Goal: Check status: Check status

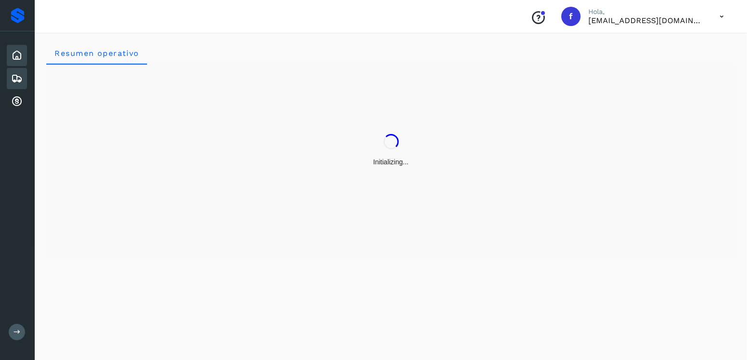
click at [14, 70] on div "Embarques" at bounding box center [17, 78] width 20 height 21
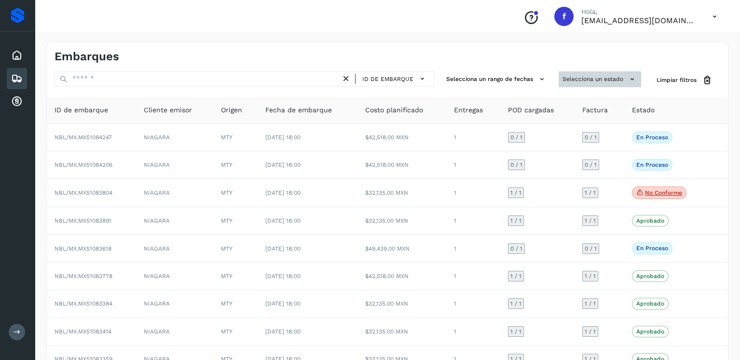
click at [594, 75] on button "Selecciona un estado" at bounding box center [600, 79] width 82 height 16
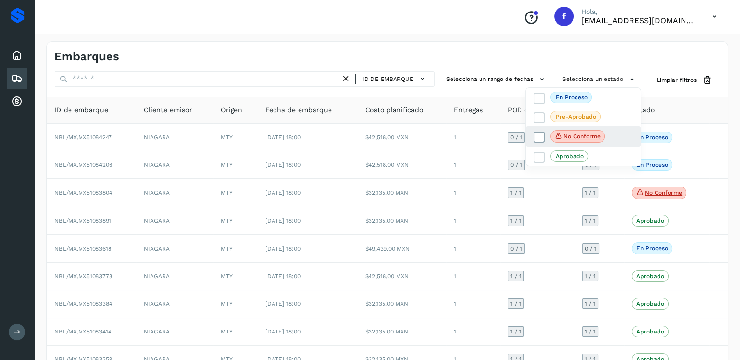
click at [538, 135] on icon at bounding box center [539, 138] width 10 height 10
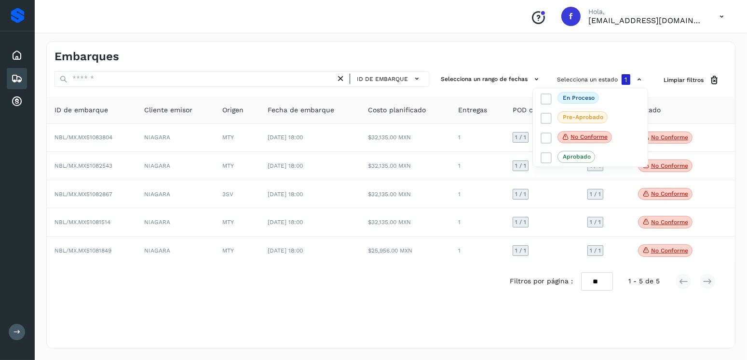
click at [450, 279] on div at bounding box center [373, 180] width 747 height 360
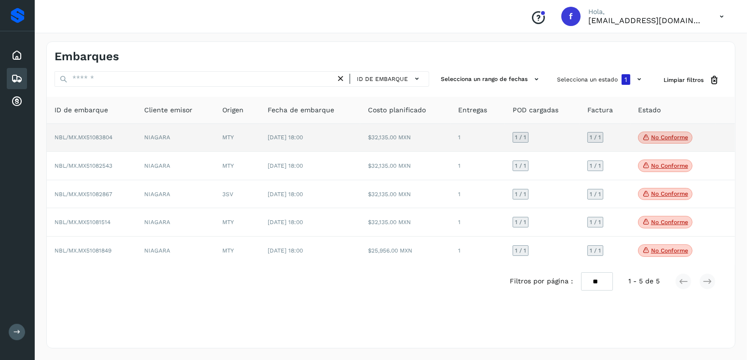
click at [673, 143] on span "No conforme" at bounding box center [665, 138] width 55 height 13
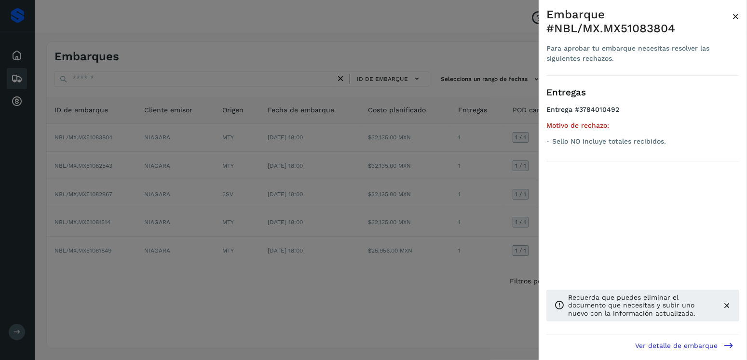
click at [442, 152] on div at bounding box center [373, 180] width 747 height 360
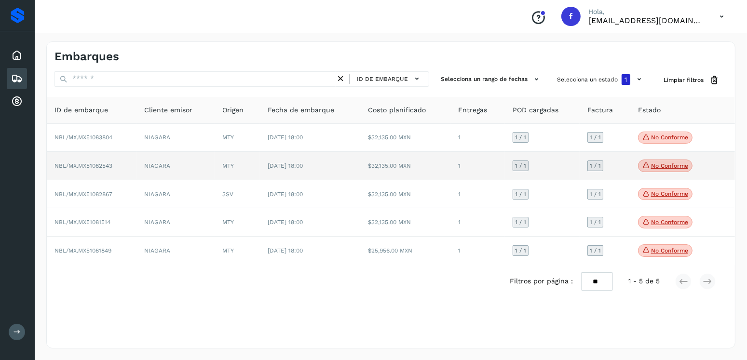
click at [679, 168] on p "No conforme" at bounding box center [669, 166] width 37 height 7
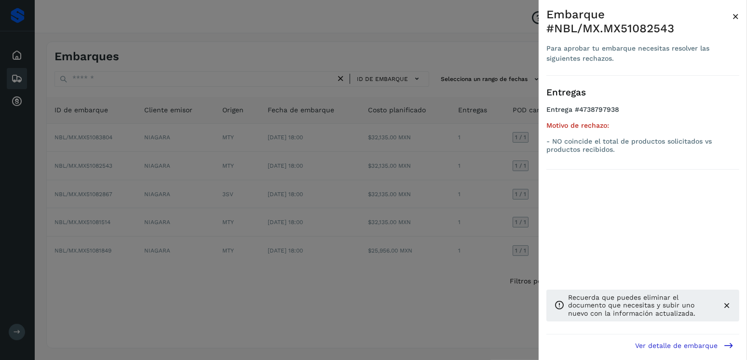
click at [412, 190] on div at bounding box center [373, 180] width 747 height 360
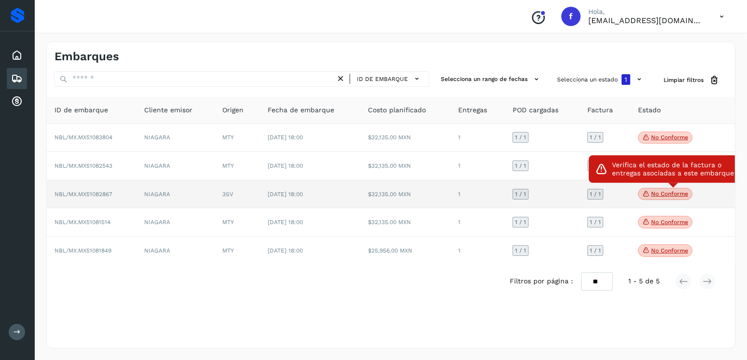
click at [670, 199] on span "No conforme" at bounding box center [665, 194] width 55 height 13
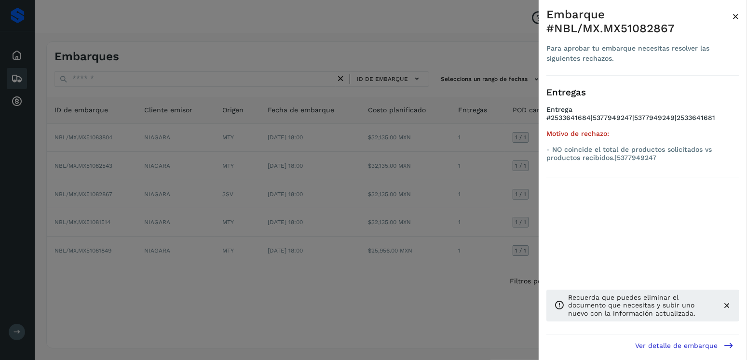
click at [386, 204] on div at bounding box center [373, 180] width 747 height 360
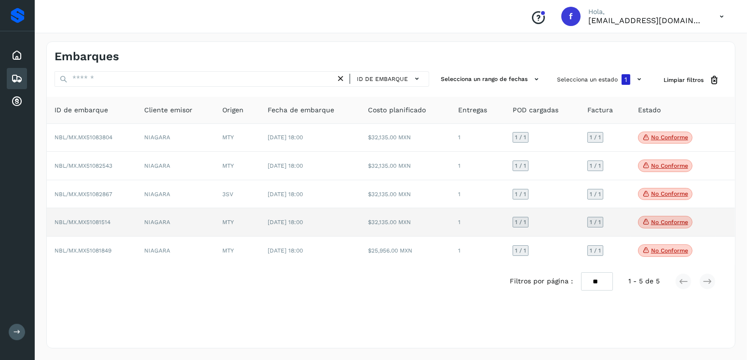
click at [657, 219] on p "No conforme" at bounding box center [669, 222] width 37 height 7
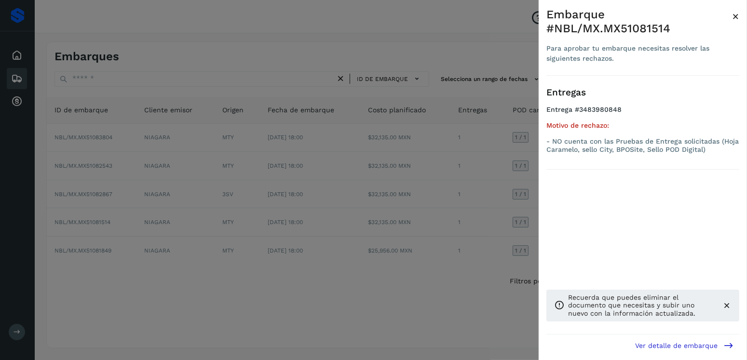
click at [368, 217] on div at bounding box center [373, 180] width 747 height 360
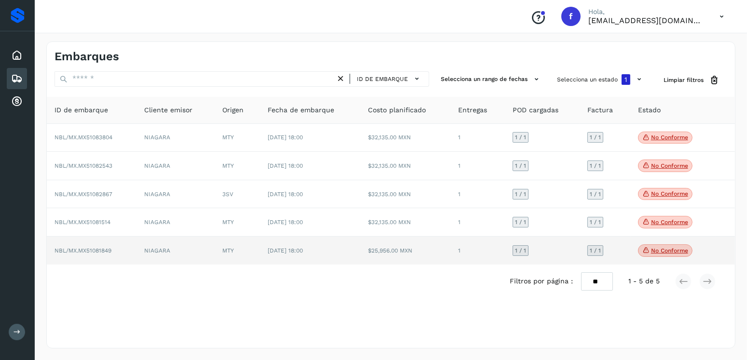
click at [656, 250] on p "No conforme" at bounding box center [669, 250] width 37 height 7
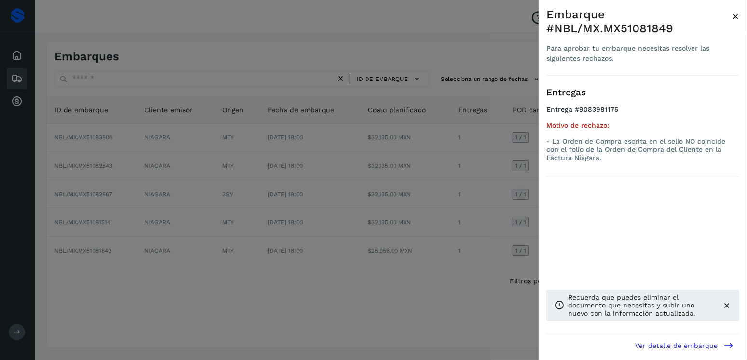
click at [246, 286] on div at bounding box center [373, 180] width 747 height 360
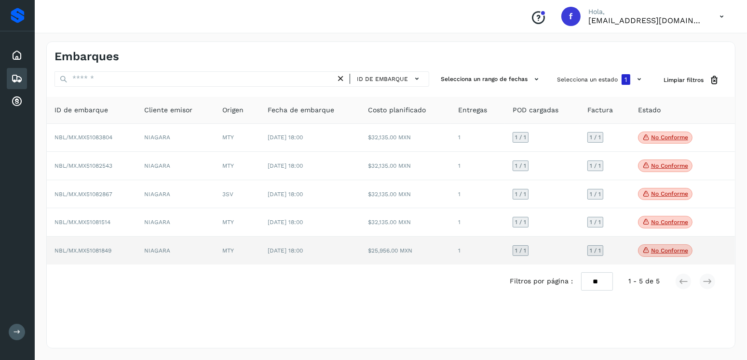
click at [324, 260] on td "[DATE] 18:00" at bounding box center [310, 251] width 101 height 28
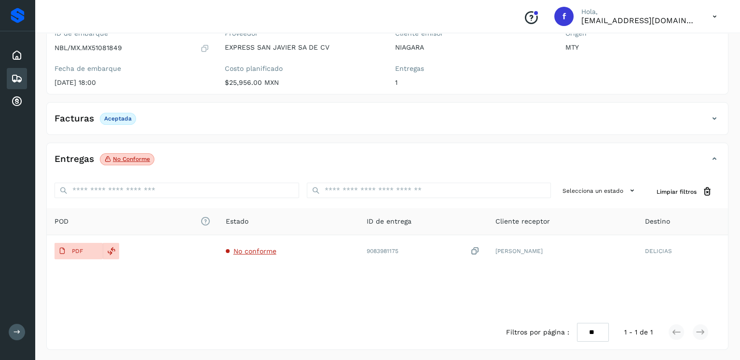
scroll to position [96, 0]
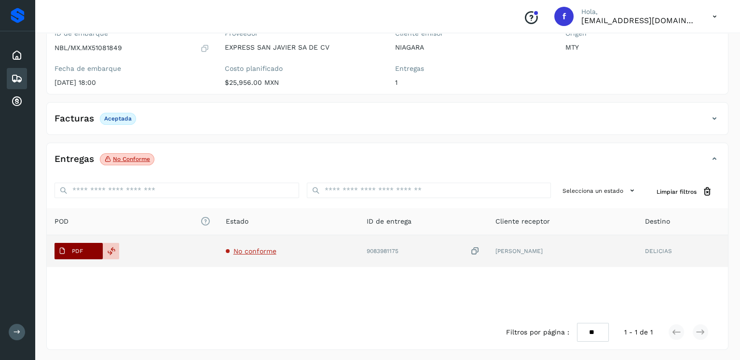
click at [82, 253] on p "PDF" at bounding box center [77, 251] width 11 height 7
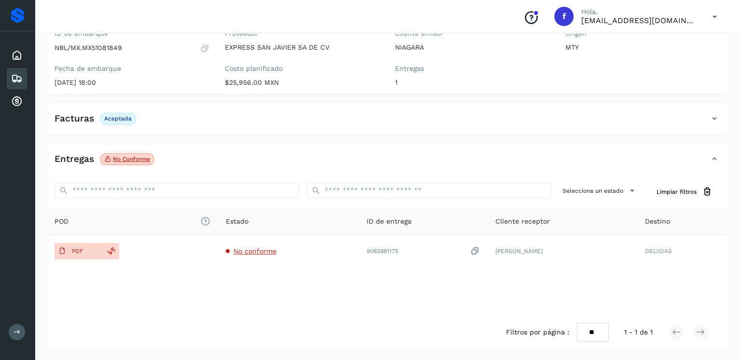
click at [18, 75] on icon at bounding box center [17, 79] width 12 height 12
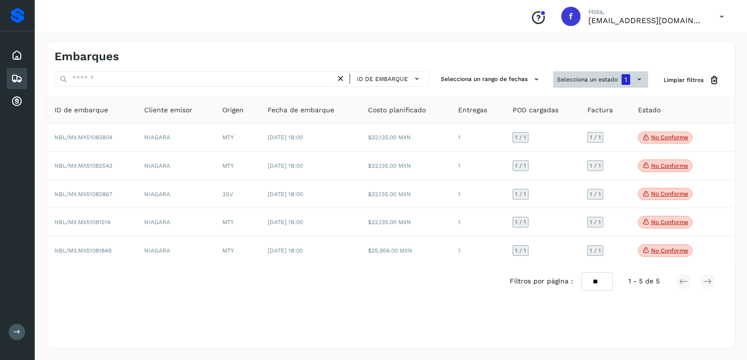
click at [609, 81] on button "Selecciona un estado 1" at bounding box center [600, 79] width 95 height 16
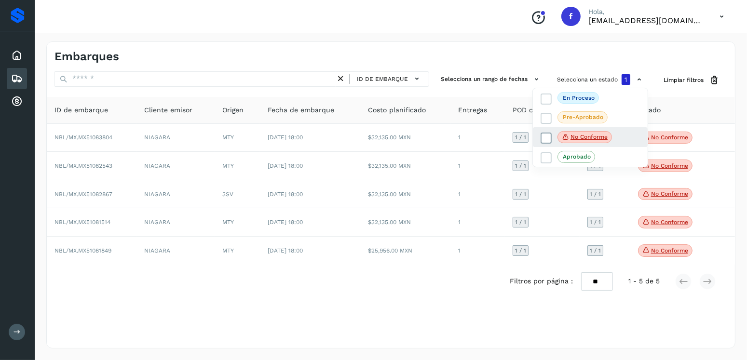
click at [545, 139] on icon at bounding box center [547, 138] width 10 height 10
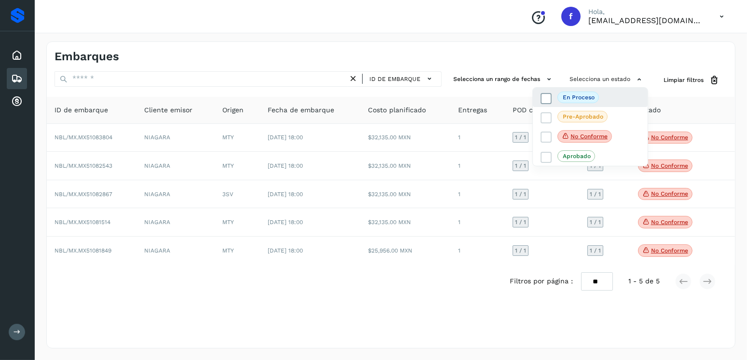
click at [545, 103] on span at bounding box center [546, 98] width 11 height 11
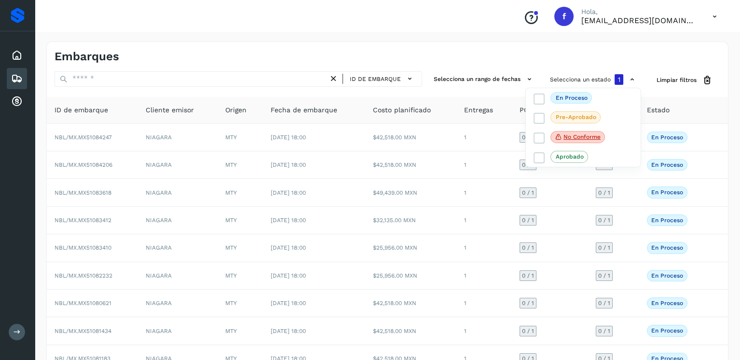
click at [490, 52] on div at bounding box center [370, 180] width 740 height 360
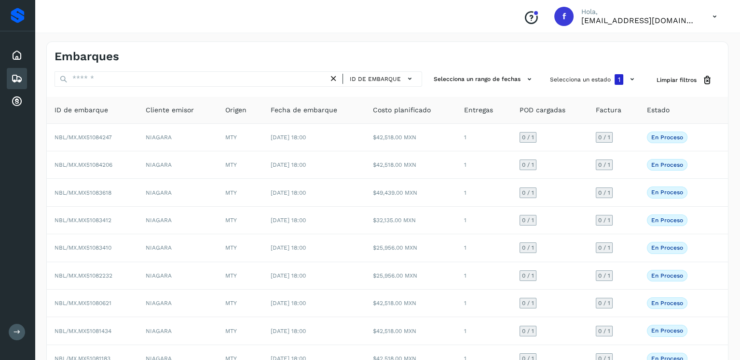
scroll to position [82, 0]
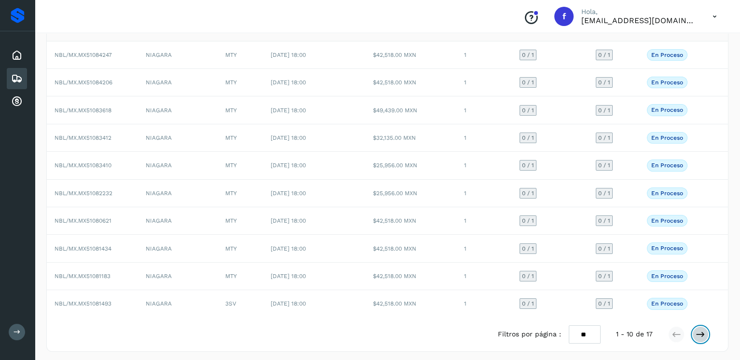
click at [707, 332] on button at bounding box center [700, 335] width 16 height 16
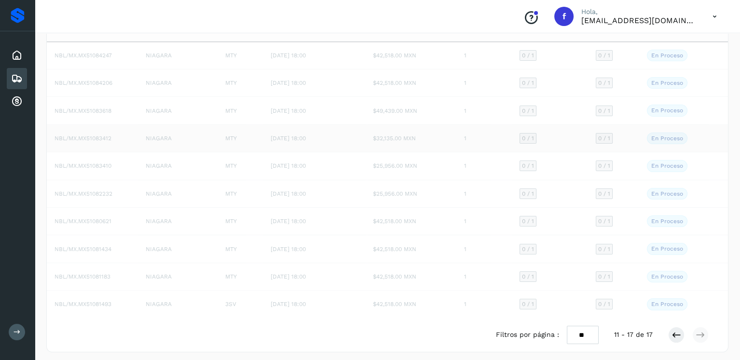
scroll to position [0, 0]
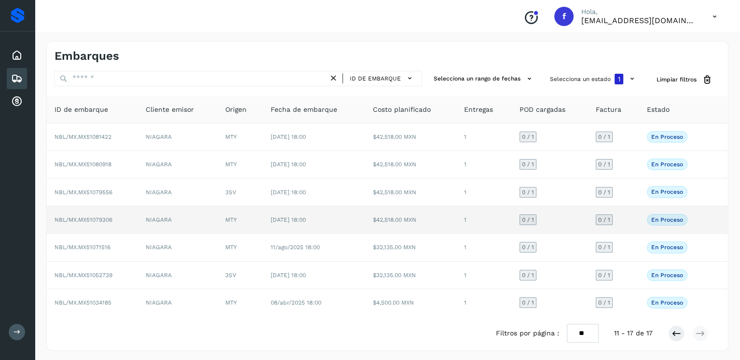
click at [334, 224] on td "[DATE] 18:00" at bounding box center [314, 219] width 102 height 27
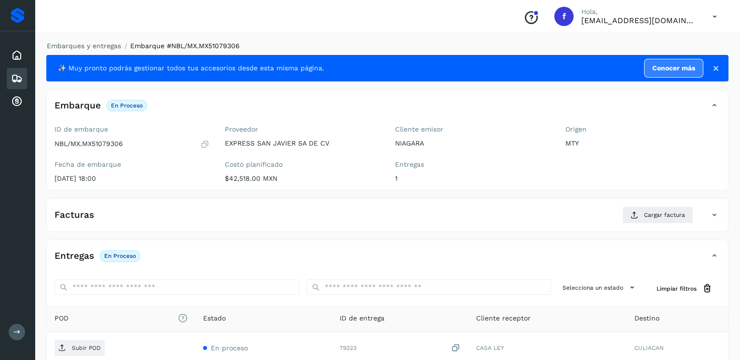
click at [102, 145] on p "NBL/MX.MX51079306" at bounding box center [89, 144] width 68 height 8
copy p "MX51079306"
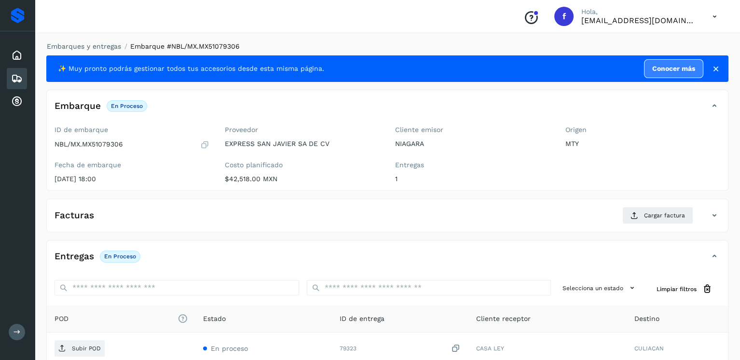
click at [11, 79] on icon at bounding box center [17, 79] width 12 height 12
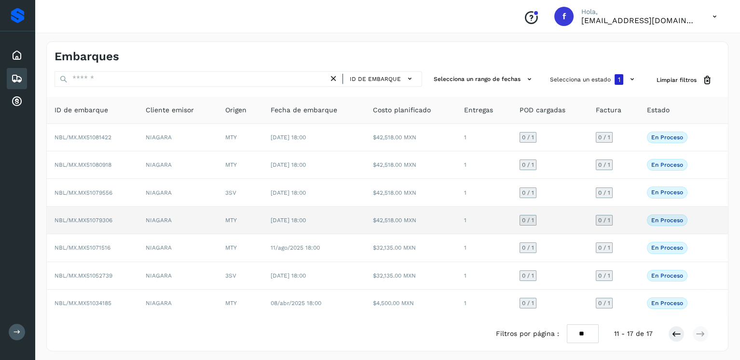
scroll to position [0, 0]
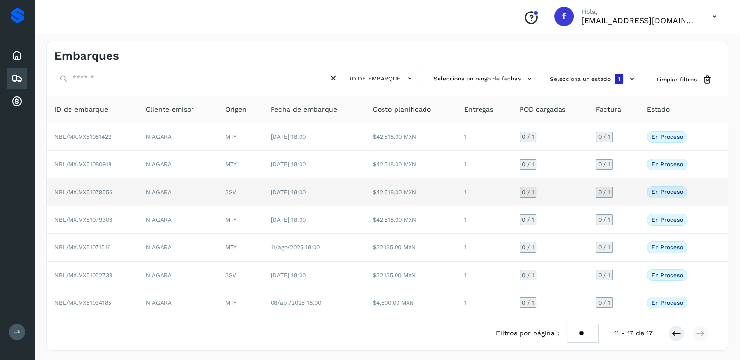
click at [303, 192] on span "[DATE] 18:00" at bounding box center [288, 192] width 35 height 7
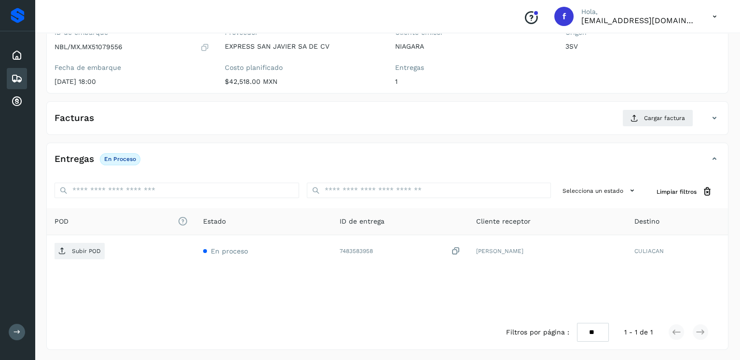
scroll to position [1, 0]
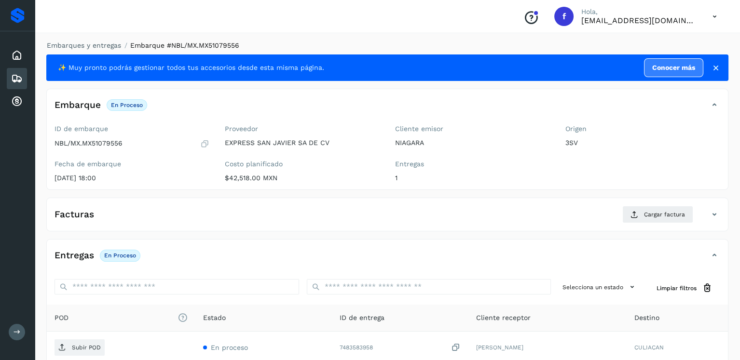
click at [104, 145] on p "NBL/MX.MX51079556" at bounding box center [89, 143] width 68 height 8
copy p "MX51079556"
click at [14, 69] on div "Embarques" at bounding box center [17, 78] width 20 height 21
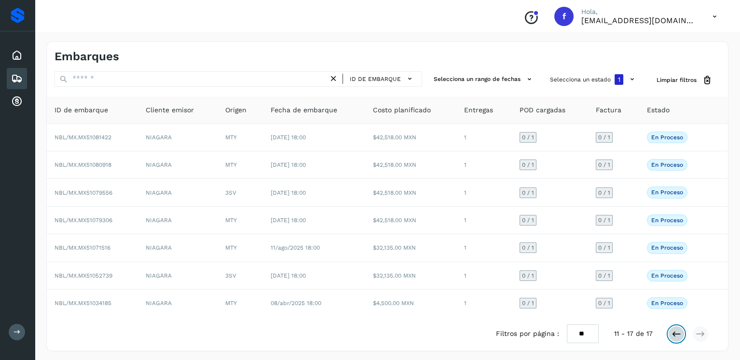
click at [672, 331] on icon at bounding box center [676, 334] width 10 height 10
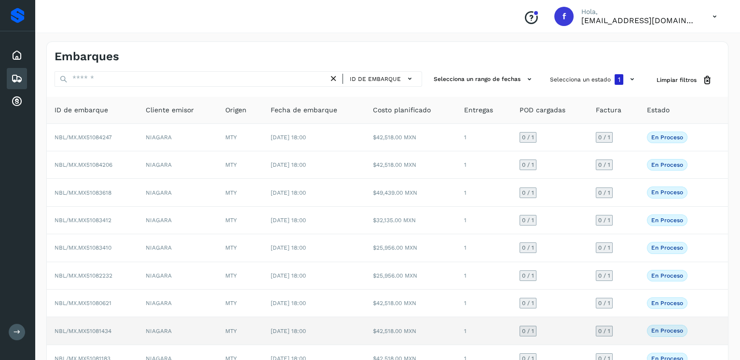
scroll to position [82, 0]
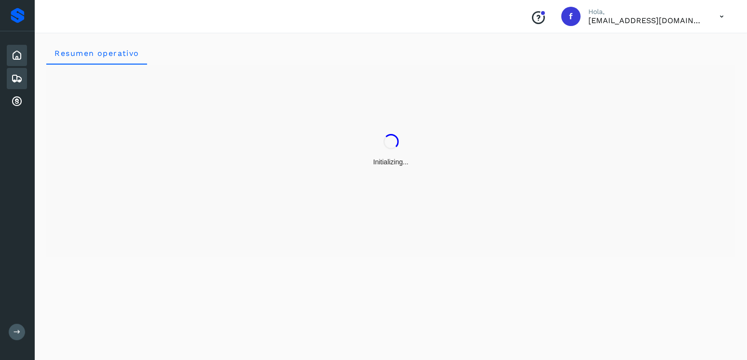
click at [15, 76] on icon at bounding box center [17, 79] width 12 height 12
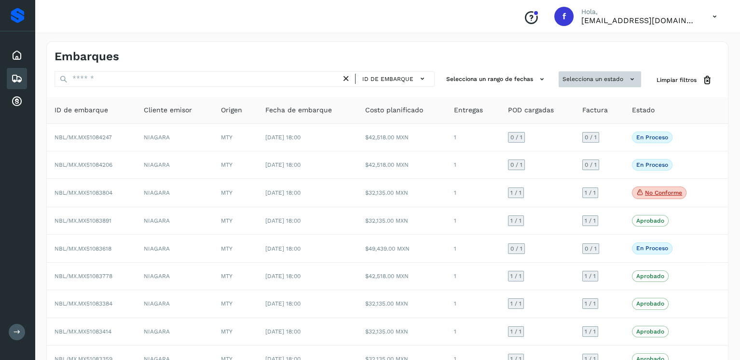
click at [595, 79] on button "Selecciona un estado" at bounding box center [600, 79] width 82 height 16
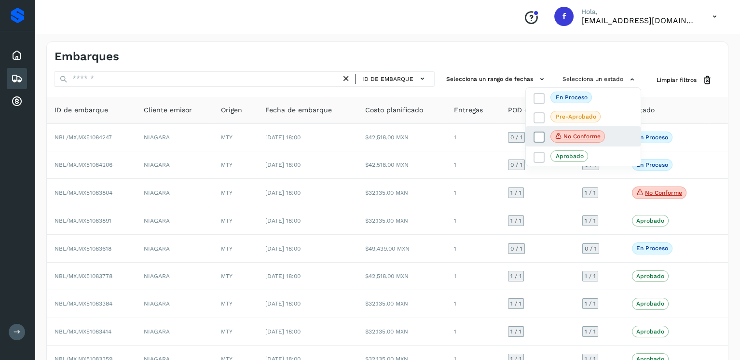
click at [540, 138] on icon at bounding box center [539, 138] width 10 height 10
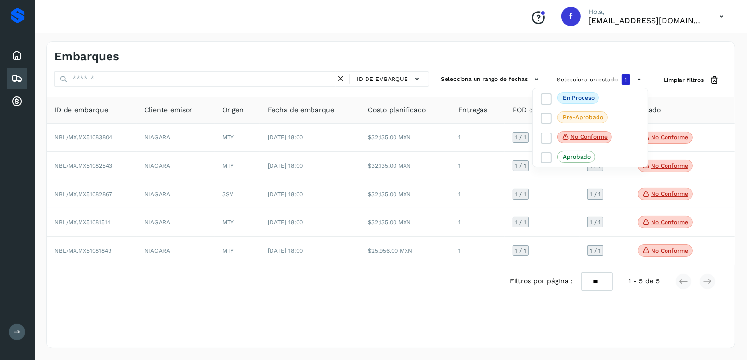
click at [452, 247] on div at bounding box center [373, 180] width 747 height 360
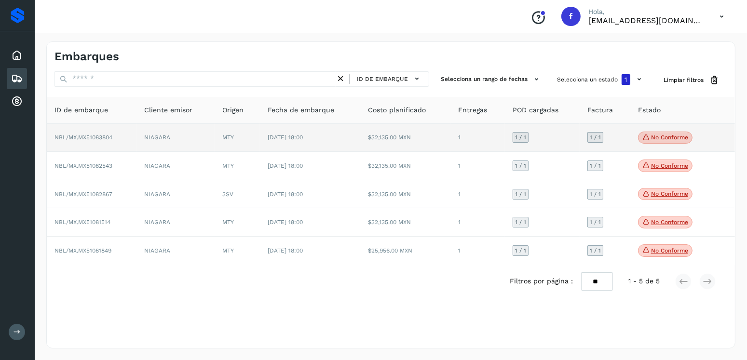
click at [675, 138] on p "No conforme" at bounding box center [669, 137] width 37 height 7
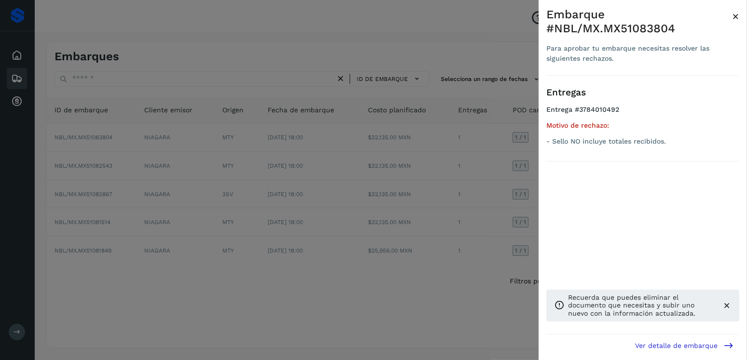
click at [448, 194] on div at bounding box center [373, 180] width 747 height 360
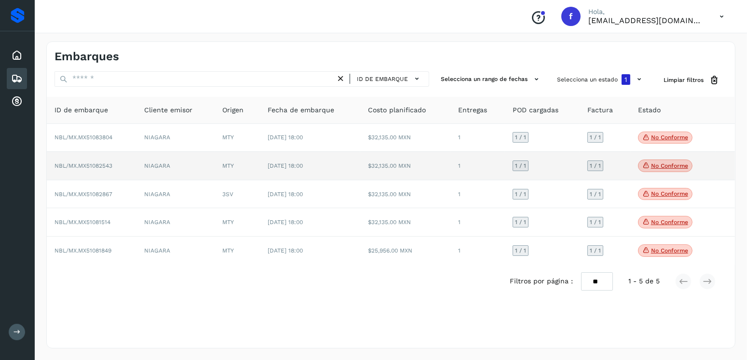
click at [660, 165] on p "No conforme" at bounding box center [669, 166] width 37 height 7
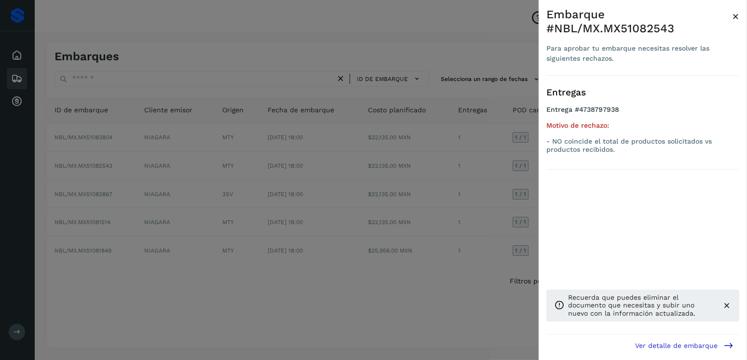
click at [424, 190] on div at bounding box center [373, 180] width 747 height 360
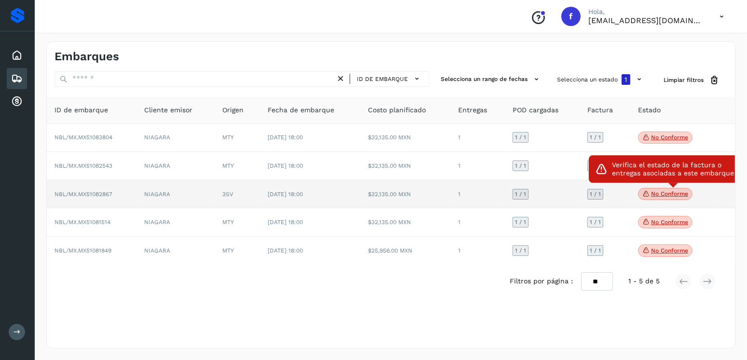
click at [650, 192] on span "No conforme" at bounding box center [665, 194] width 55 height 13
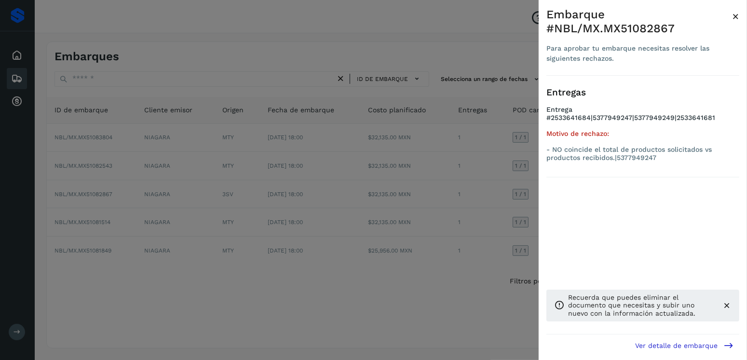
click at [403, 197] on div at bounding box center [373, 180] width 747 height 360
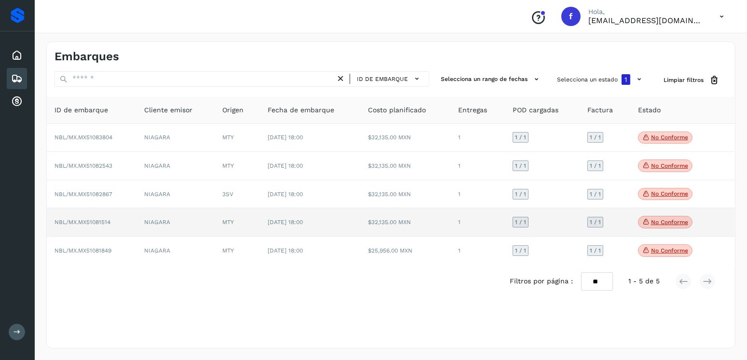
click at [673, 225] on p "No conforme" at bounding box center [669, 222] width 37 height 7
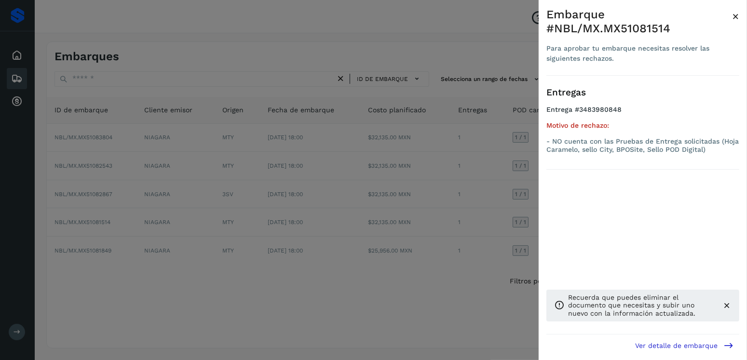
click at [426, 209] on div at bounding box center [373, 180] width 747 height 360
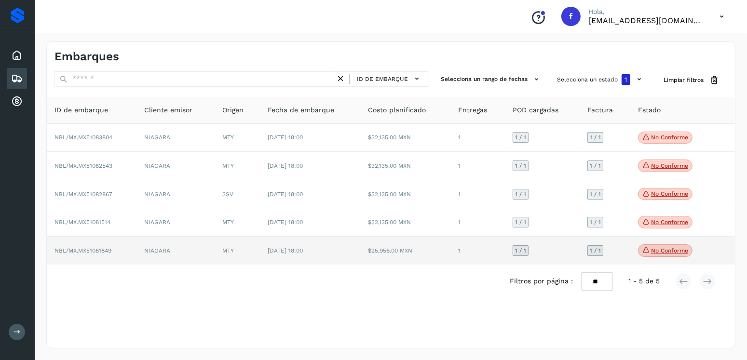
click at [659, 256] on span "No conforme" at bounding box center [665, 251] width 55 height 13
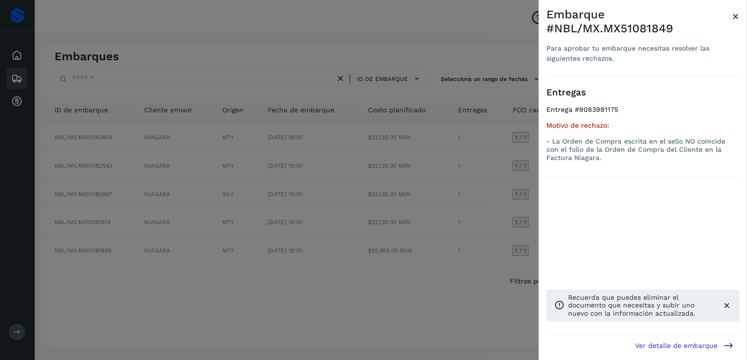
drag, startPoint x: 374, startPoint y: 202, endPoint x: 371, endPoint y: 211, distance: 9.6
click at [374, 205] on div at bounding box center [373, 180] width 747 height 360
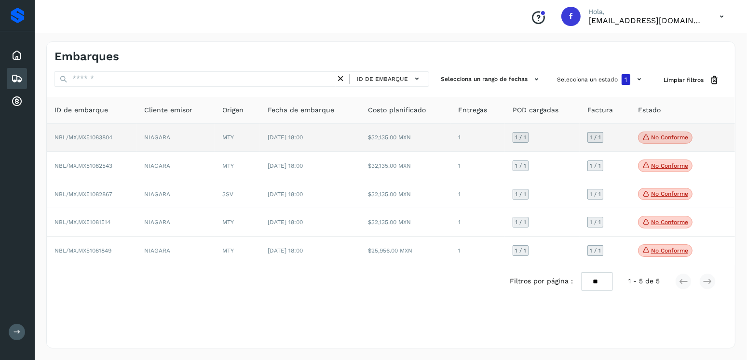
click at [658, 141] on span "No conforme" at bounding box center [665, 138] width 55 height 13
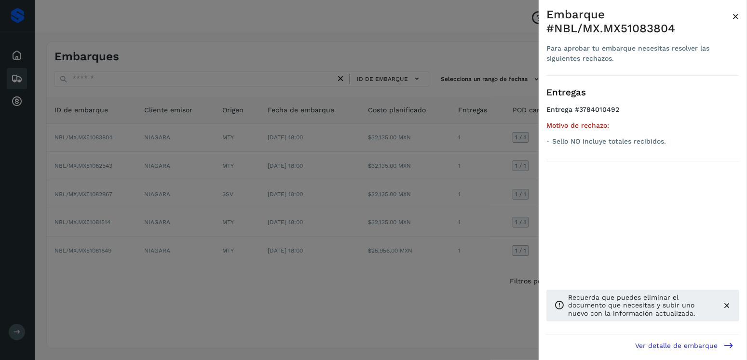
click at [445, 147] on div at bounding box center [373, 180] width 747 height 360
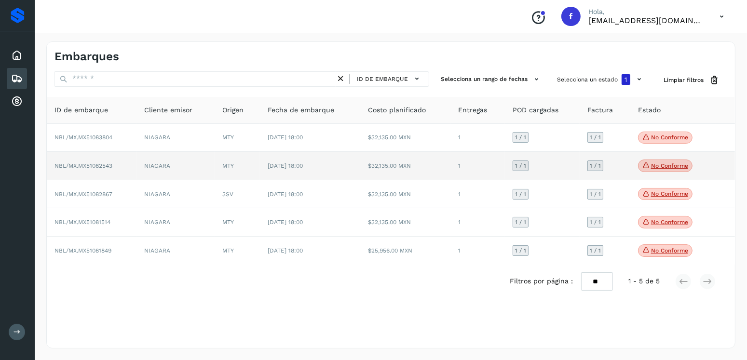
click at [666, 169] on p "No conforme" at bounding box center [669, 166] width 37 height 7
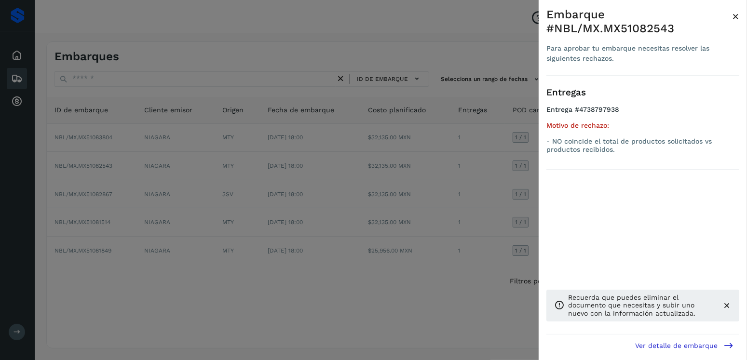
click at [414, 161] on div at bounding box center [373, 180] width 747 height 360
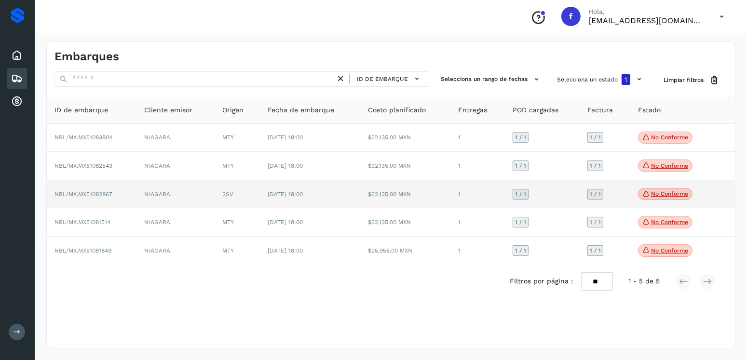
click at [670, 192] on p "No conforme" at bounding box center [669, 194] width 37 height 7
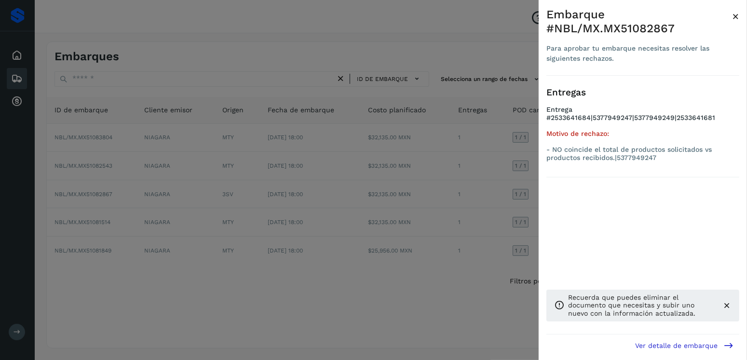
click at [449, 173] on div at bounding box center [373, 180] width 747 height 360
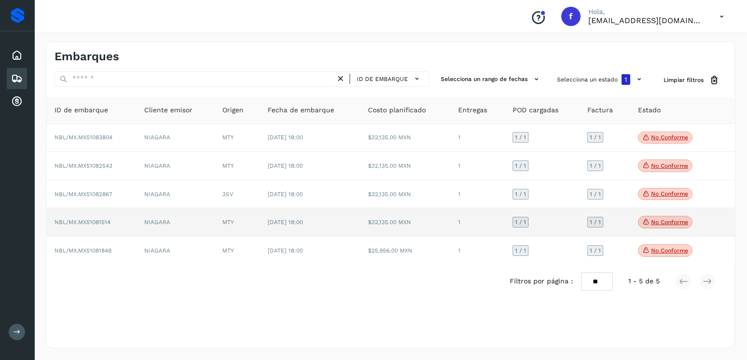
click at [666, 225] on p "No conforme" at bounding box center [669, 222] width 37 height 7
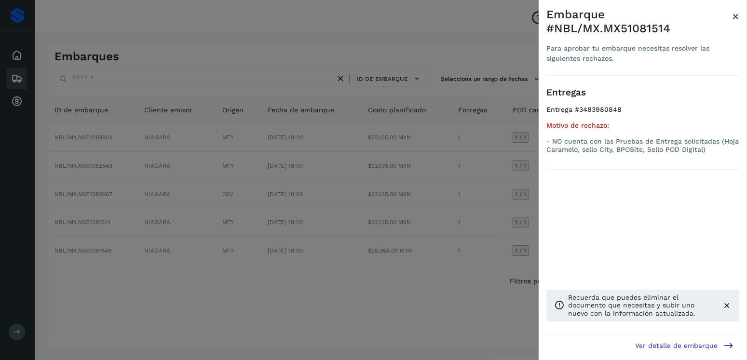
click at [379, 188] on div at bounding box center [373, 180] width 747 height 360
